Goal: Navigation & Orientation: Find specific page/section

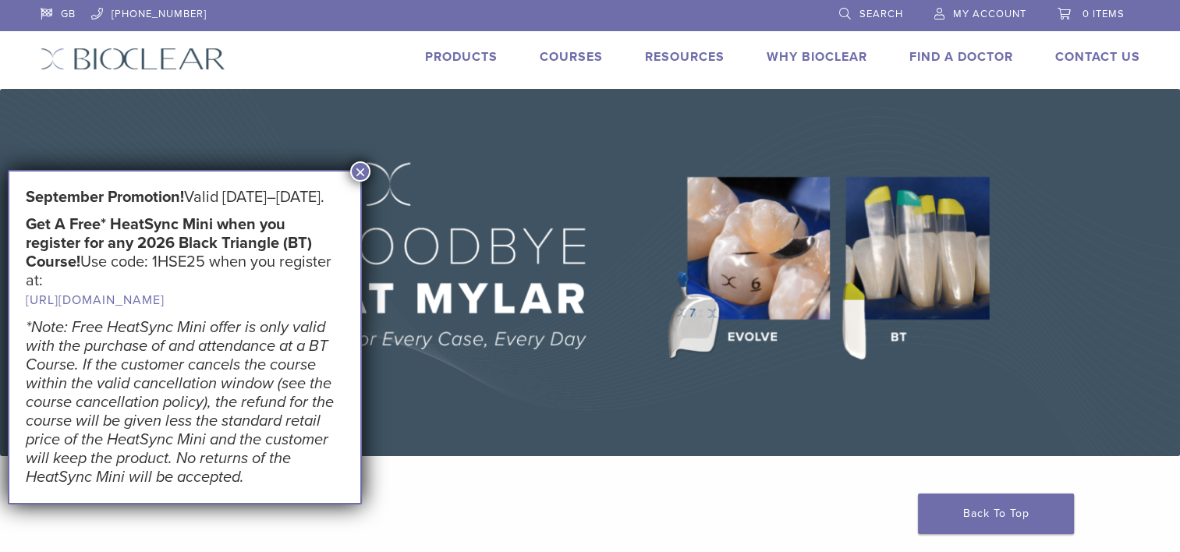
click at [443, 57] on link "Products" at bounding box center [461, 57] width 73 height 16
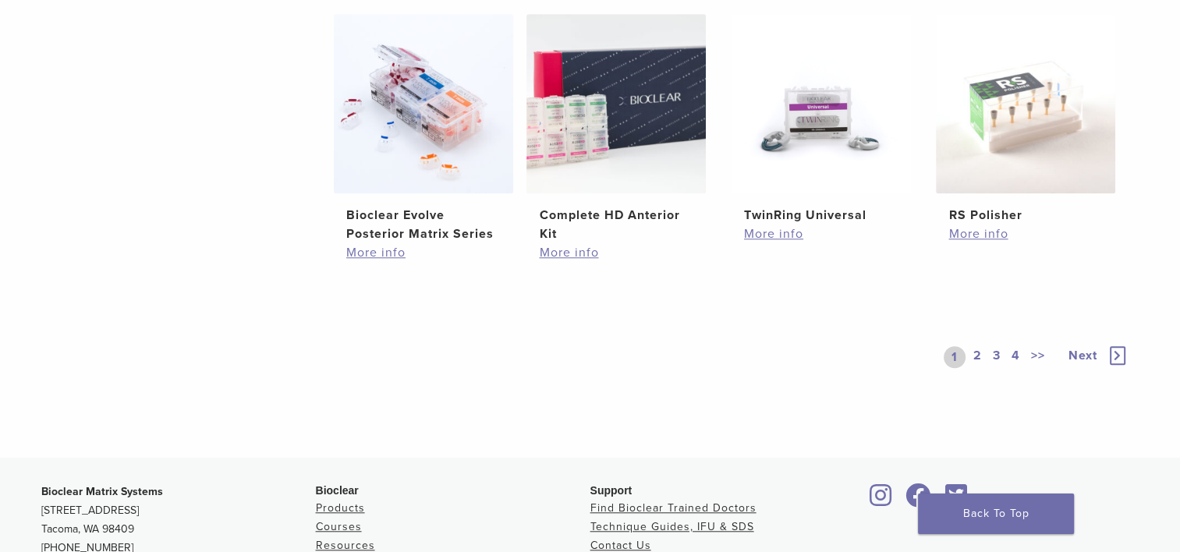
scroll to position [1192, 0]
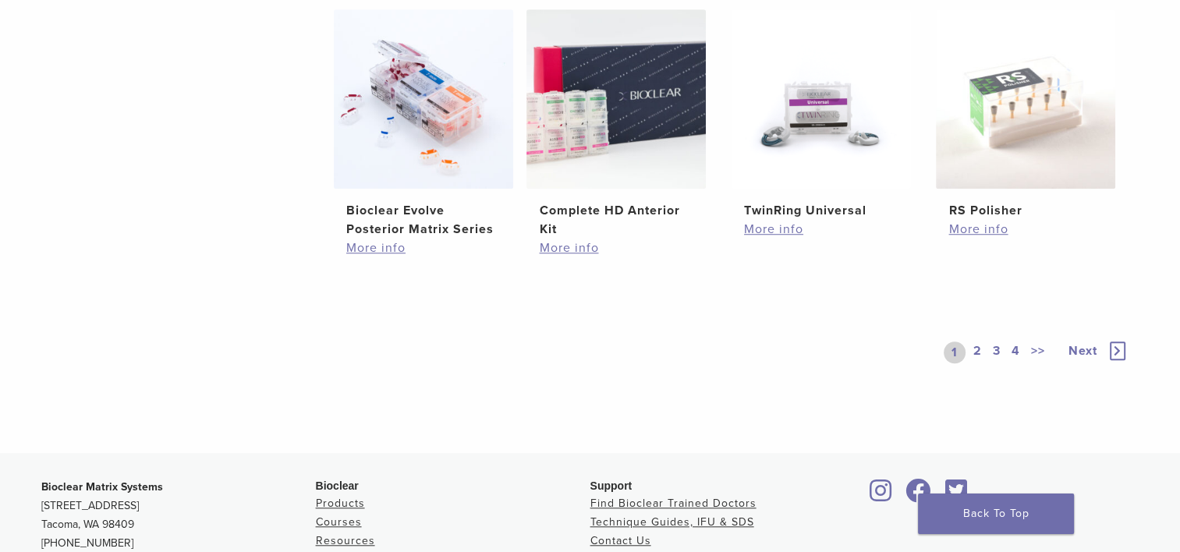
click at [976, 347] on link "2" at bounding box center [977, 353] width 15 height 22
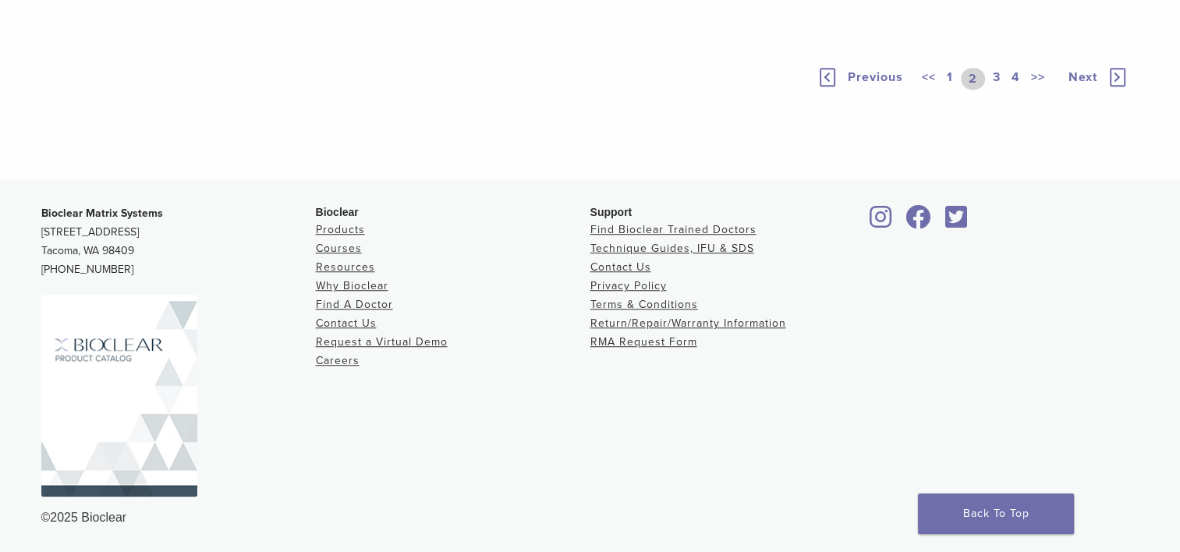
scroll to position [1358, 0]
click at [996, 90] on link "3" at bounding box center [996, 79] width 14 height 22
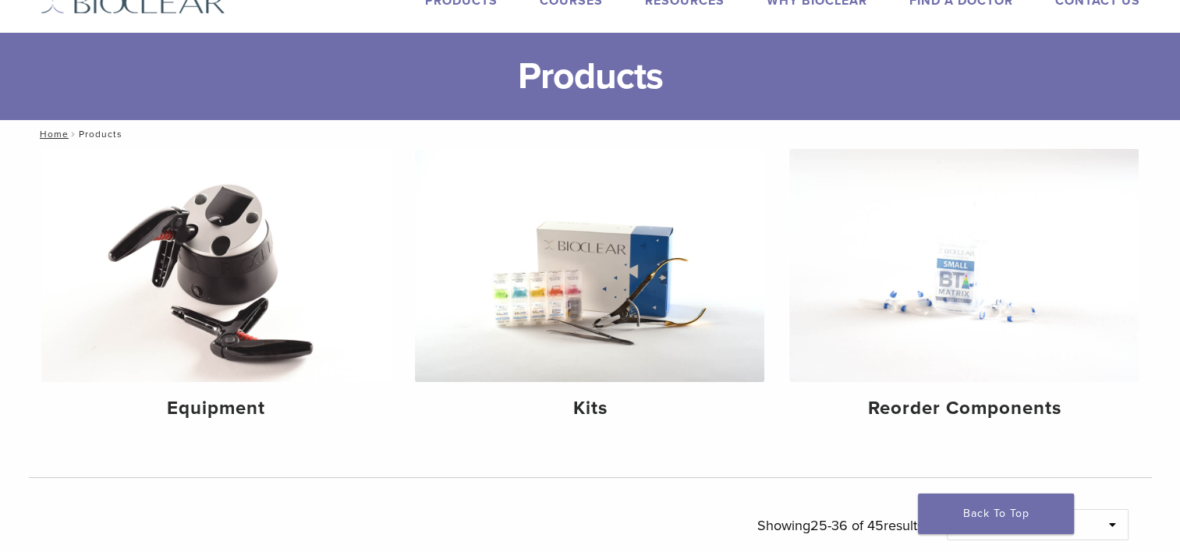
scroll to position [54, 0]
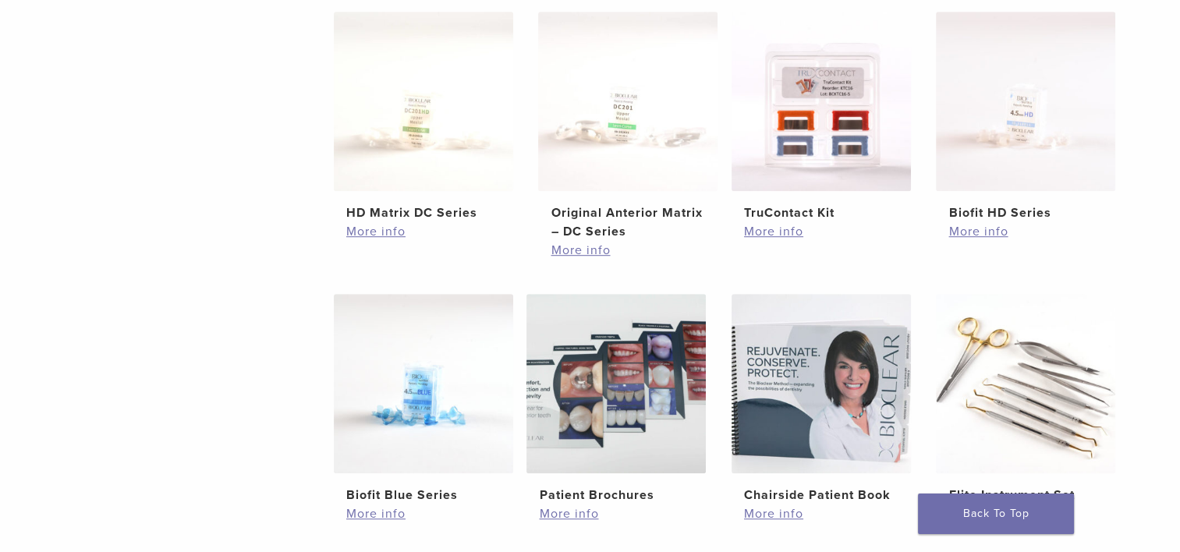
scroll to position [1192, 0]
